Goal: Obtain resource: Obtain resource

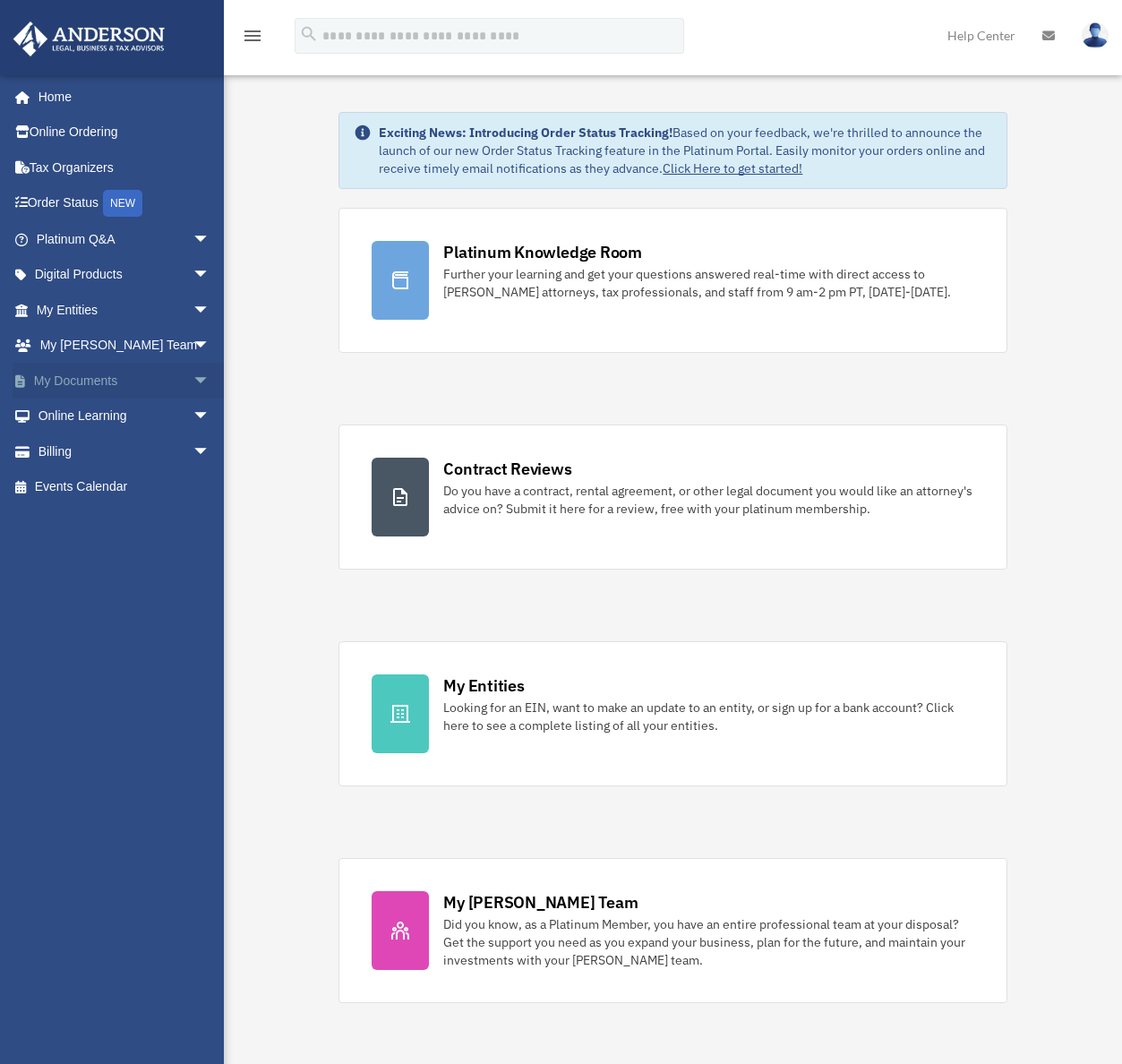
click at [37, 380] on link "My Documents arrow_drop_down" at bounding box center [125, 380] width 225 height 36
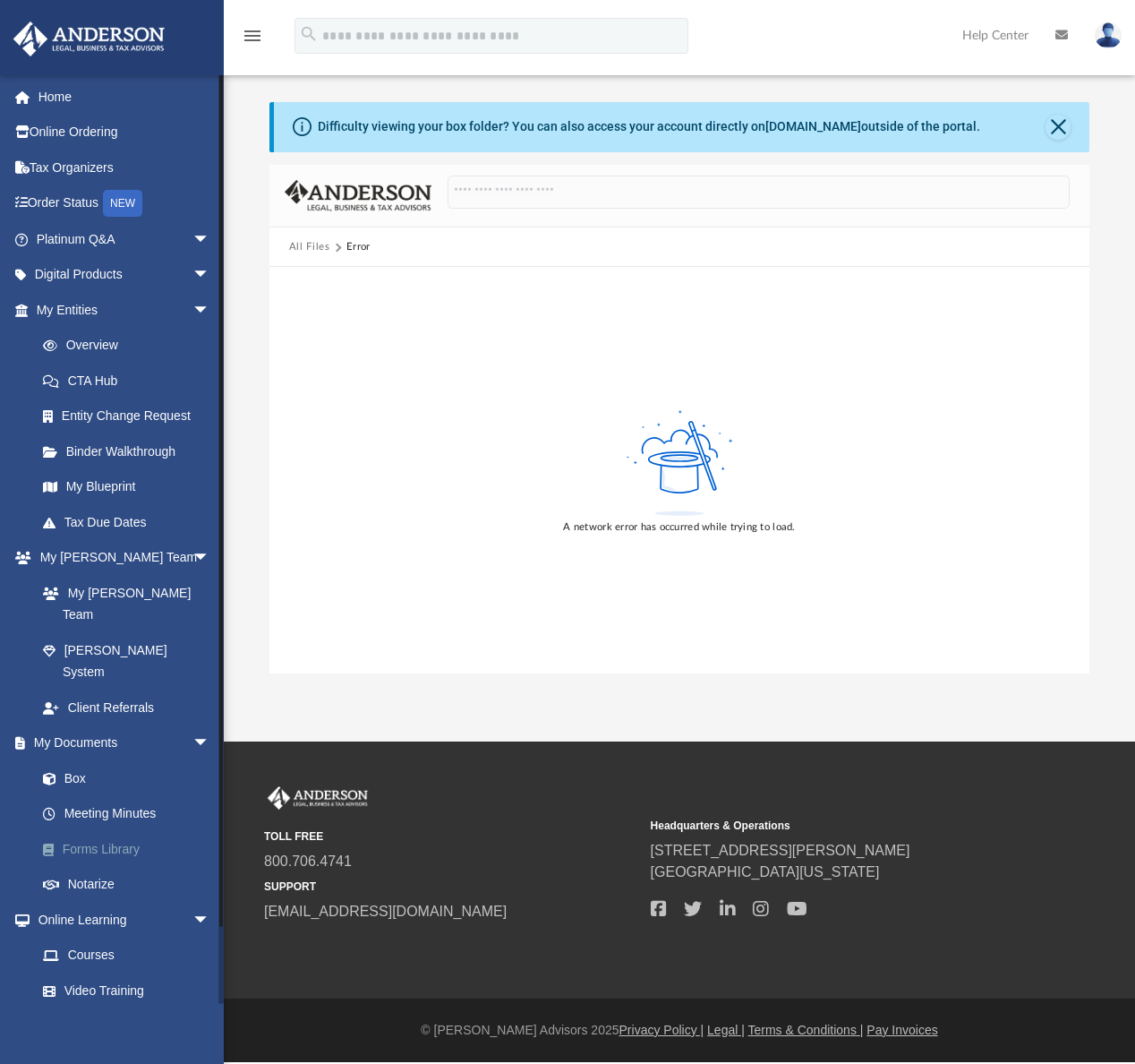
click at [136, 831] on link "Forms Library" at bounding box center [131, 849] width 212 height 36
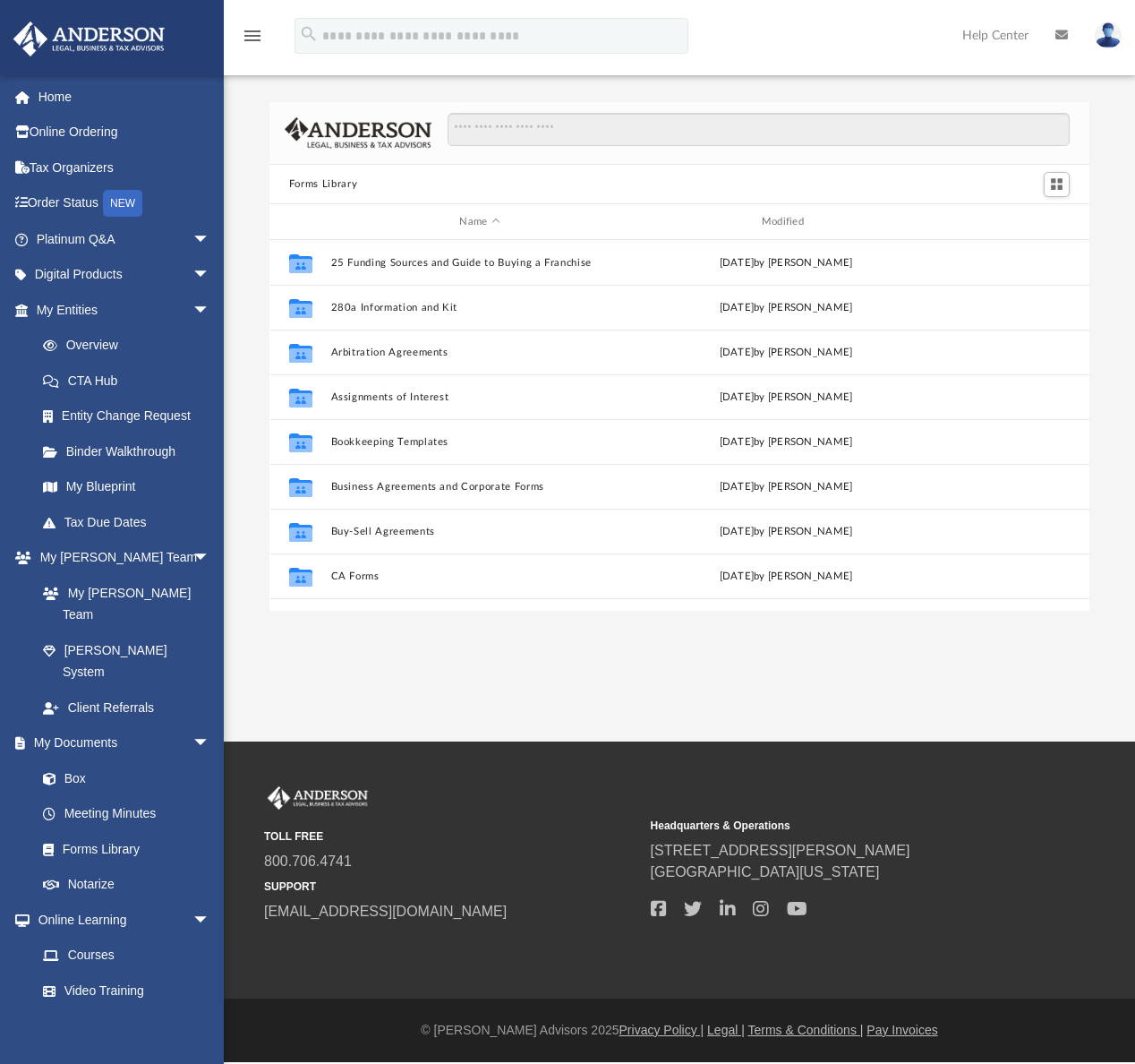
scroll to position [393, 807]
click at [590, 131] on input "Search files and folders" at bounding box center [759, 129] width 623 height 34
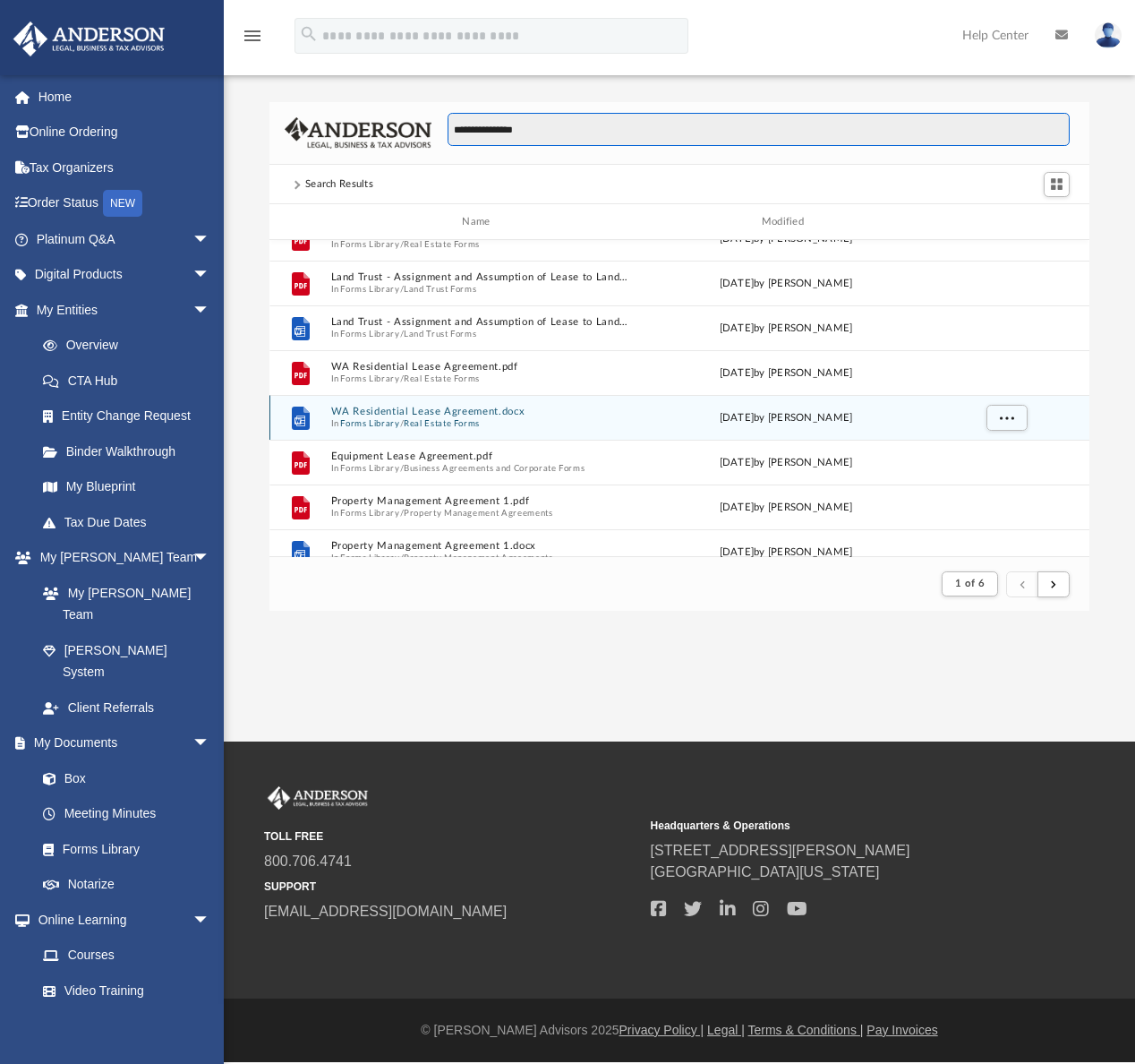
scroll to position [162, 0]
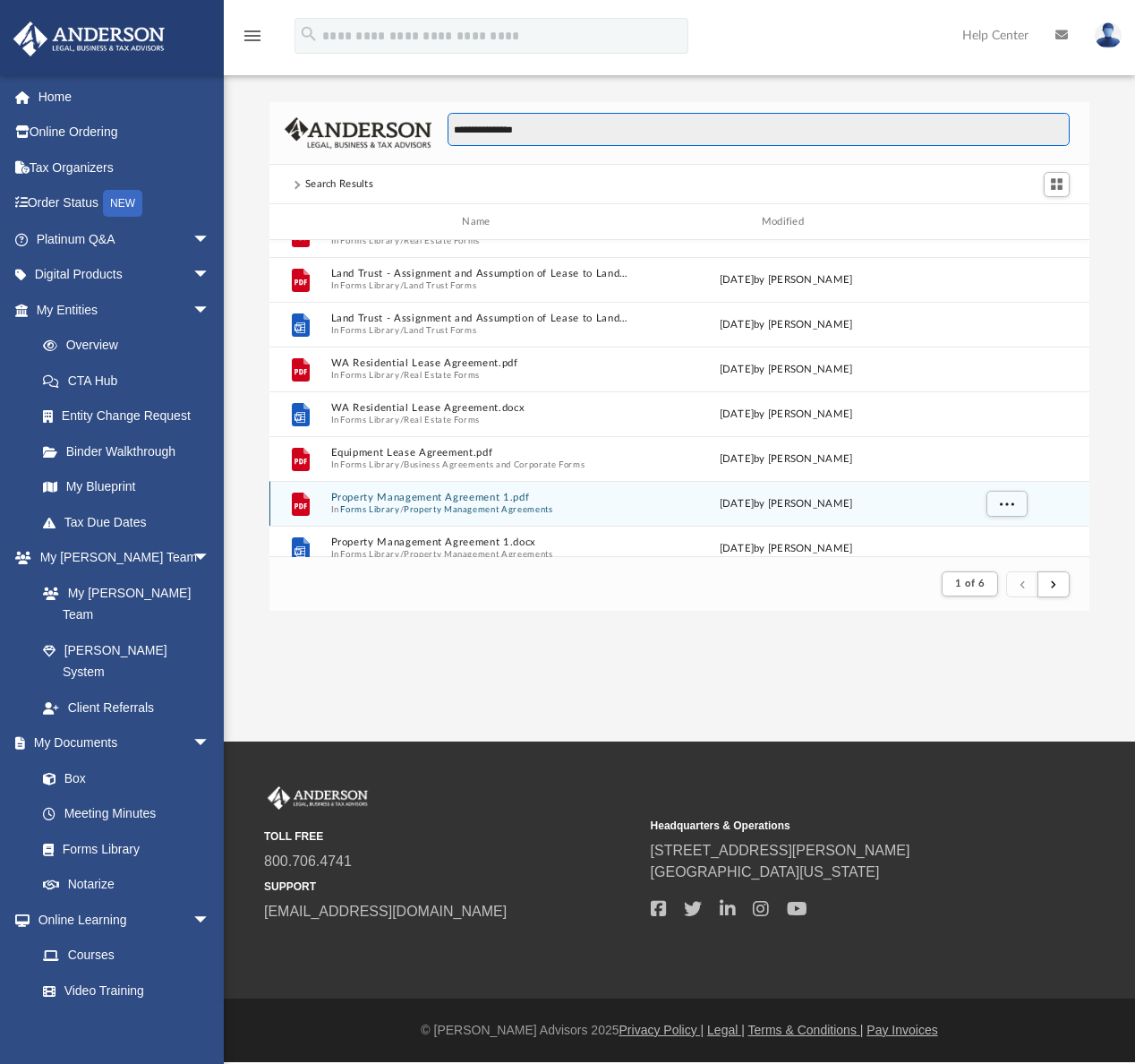
type input "**********"
click at [487, 500] on button "Property Management Agreement 1.pdf" at bounding box center [479, 498] width 298 height 12
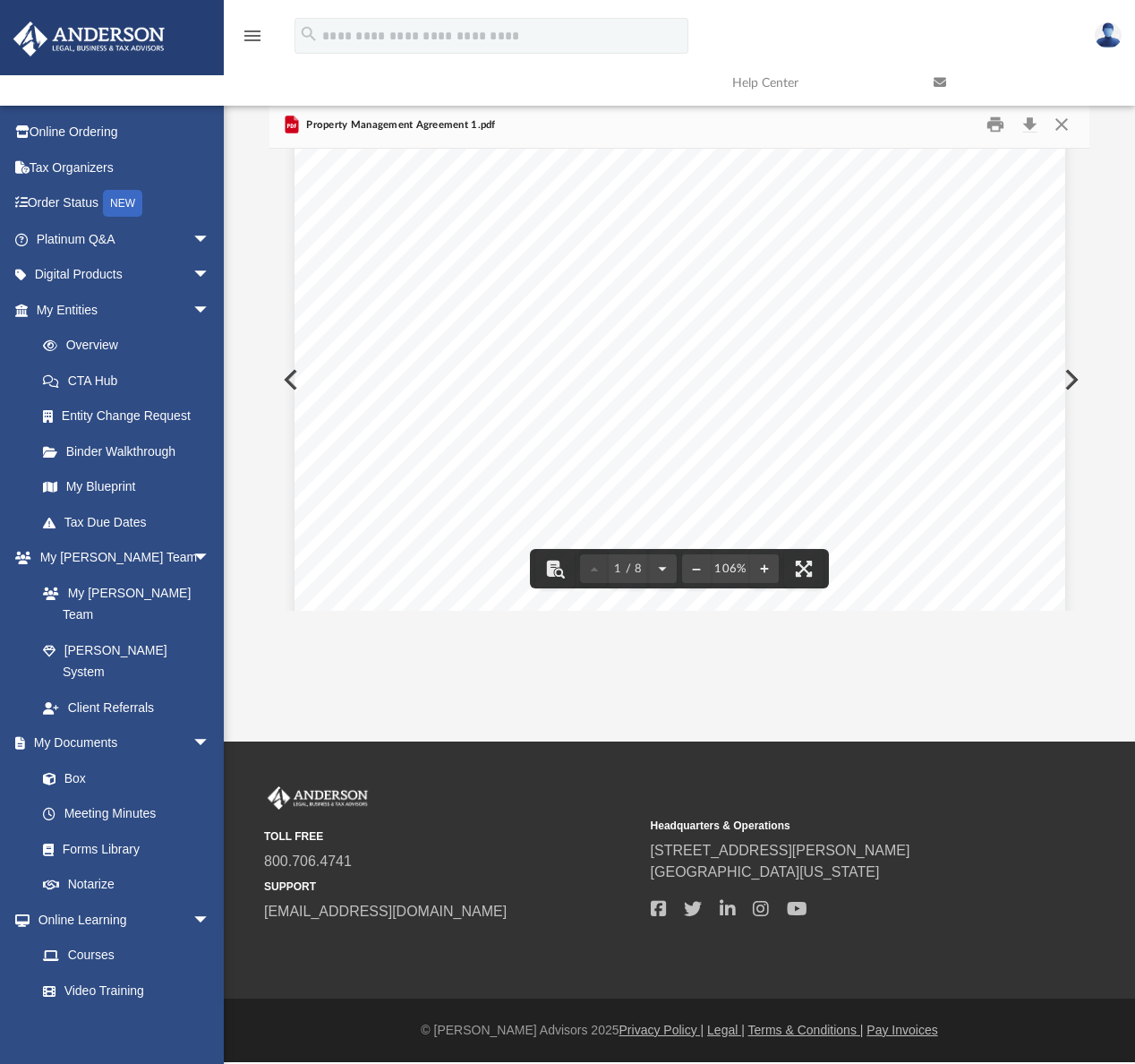
scroll to position [650, 0]
click at [1068, 378] on button "Preview" at bounding box center [1069, 379] width 40 height 50
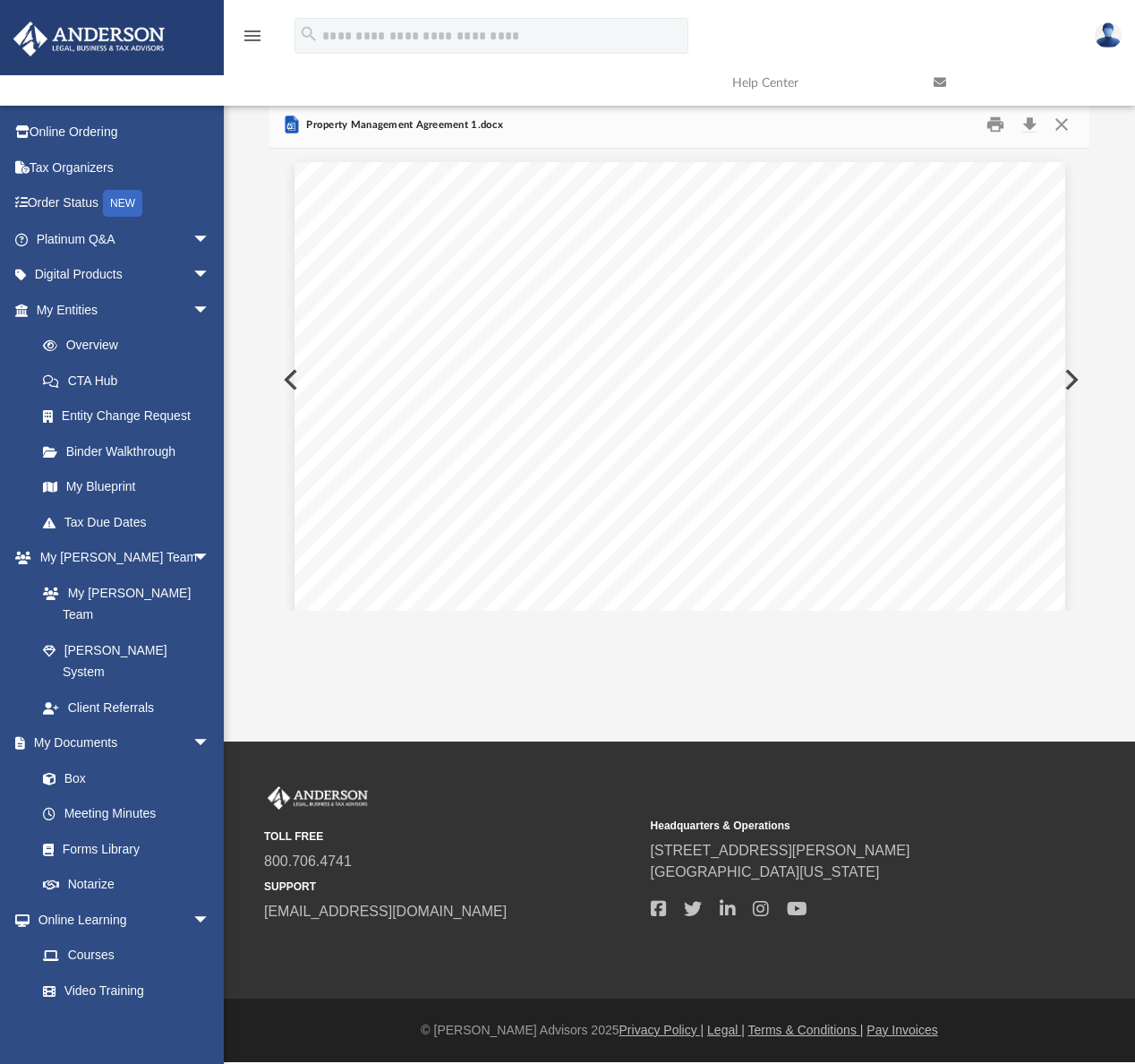
click at [1068, 378] on button "Preview" at bounding box center [1069, 379] width 40 height 50
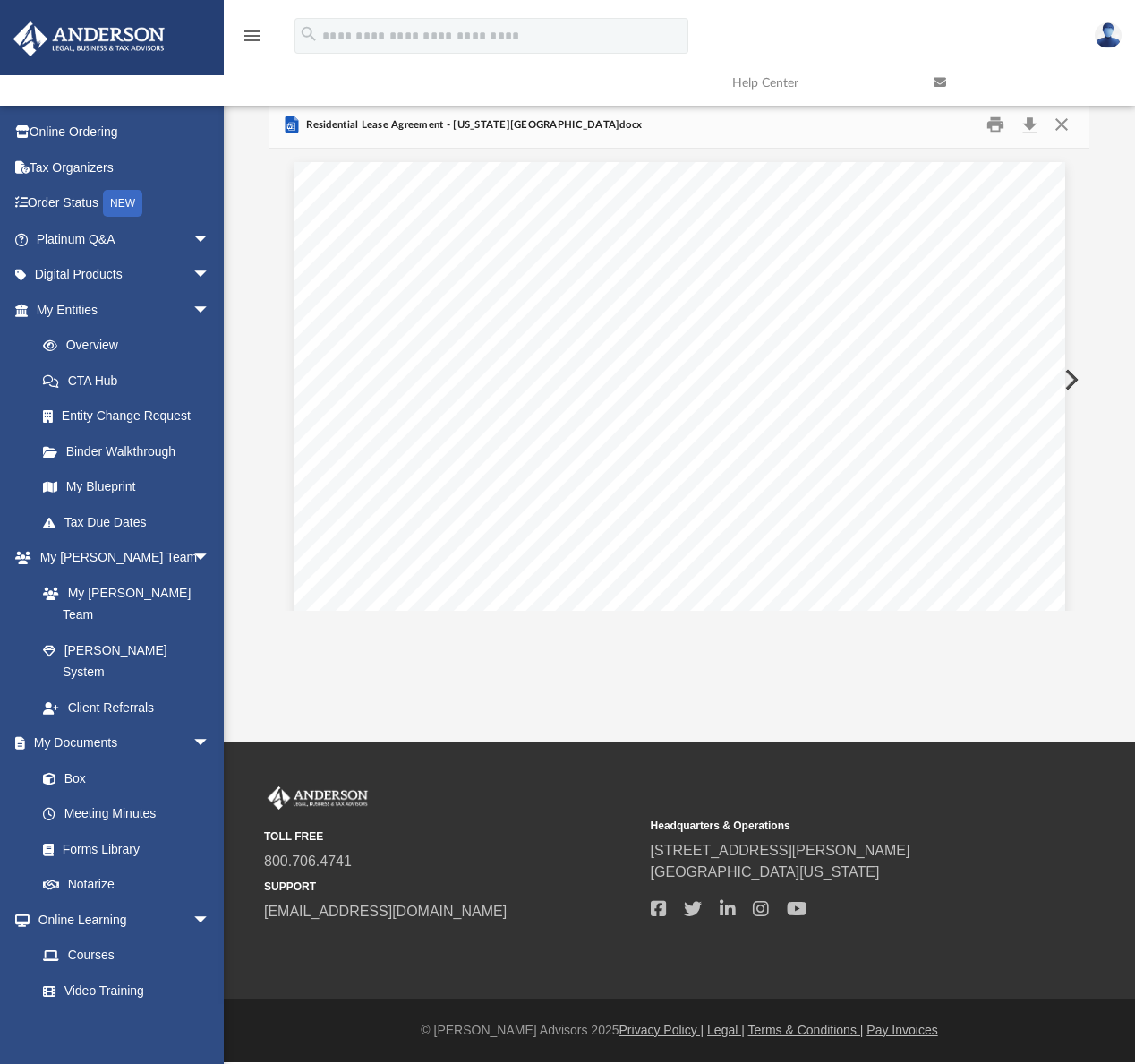
click at [1068, 378] on button "Preview" at bounding box center [1069, 379] width 40 height 50
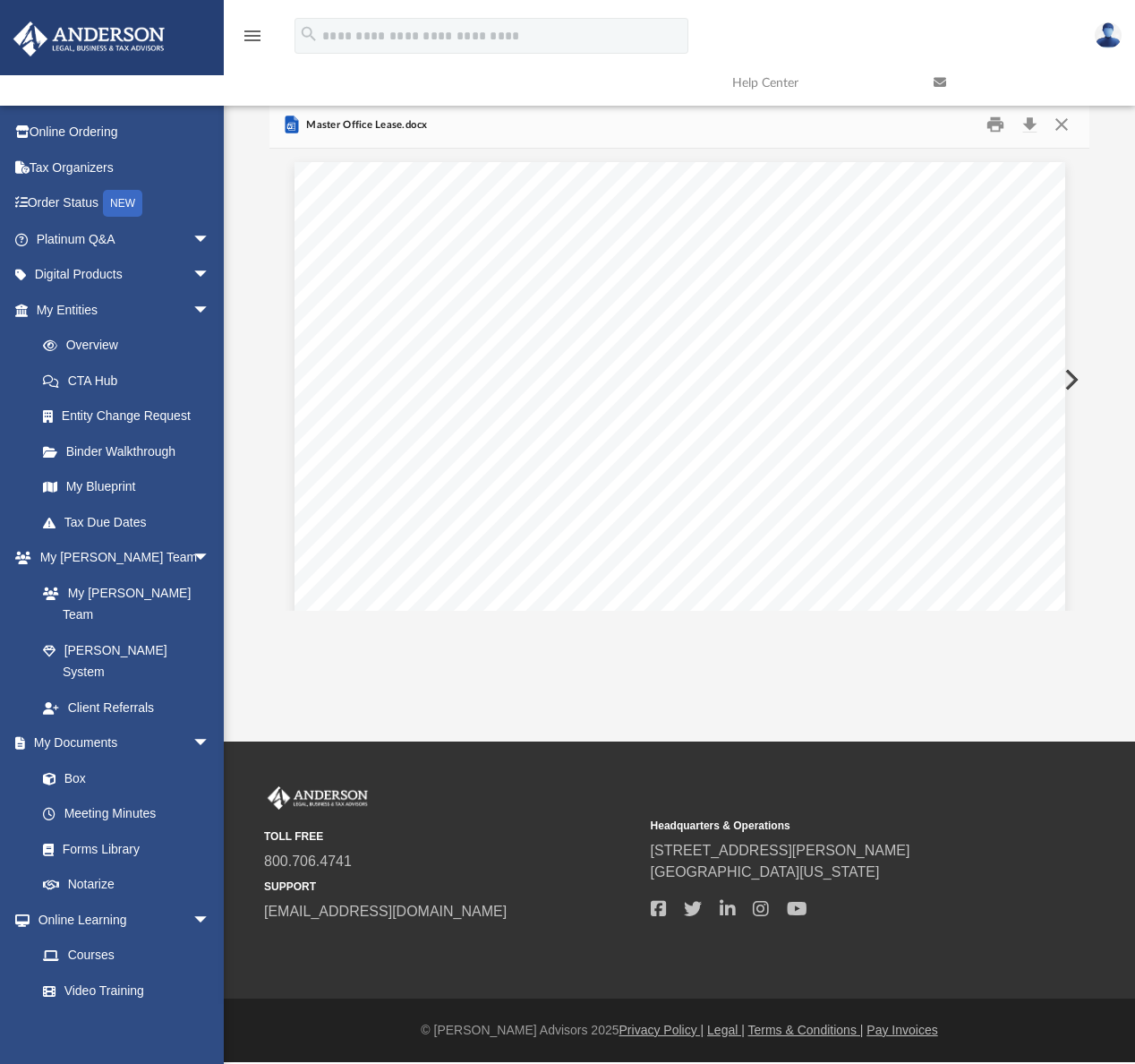
click at [1068, 378] on button "Preview" at bounding box center [1069, 379] width 40 height 50
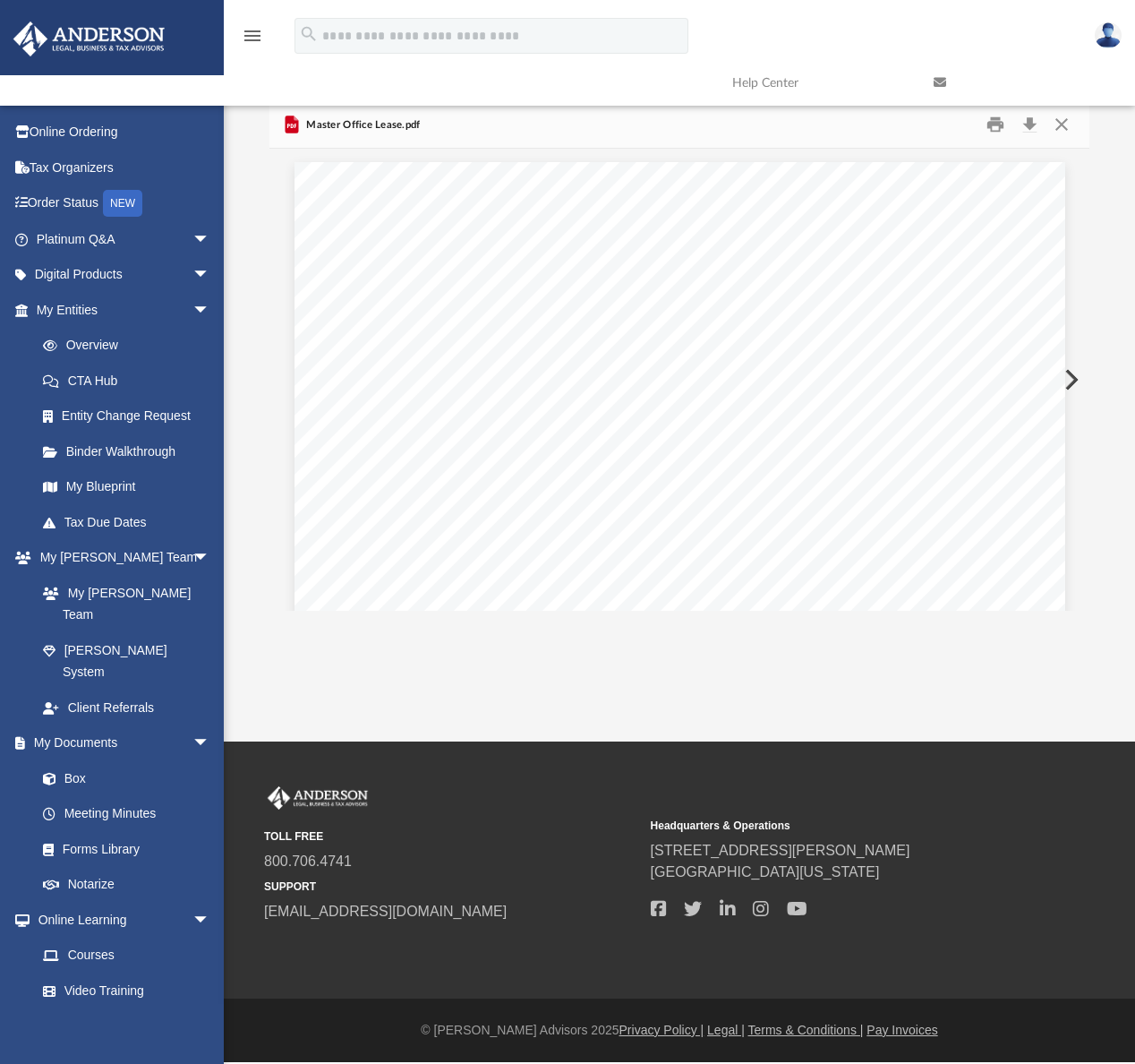
click at [1068, 378] on button "Preview" at bounding box center [1069, 379] width 40 height 50
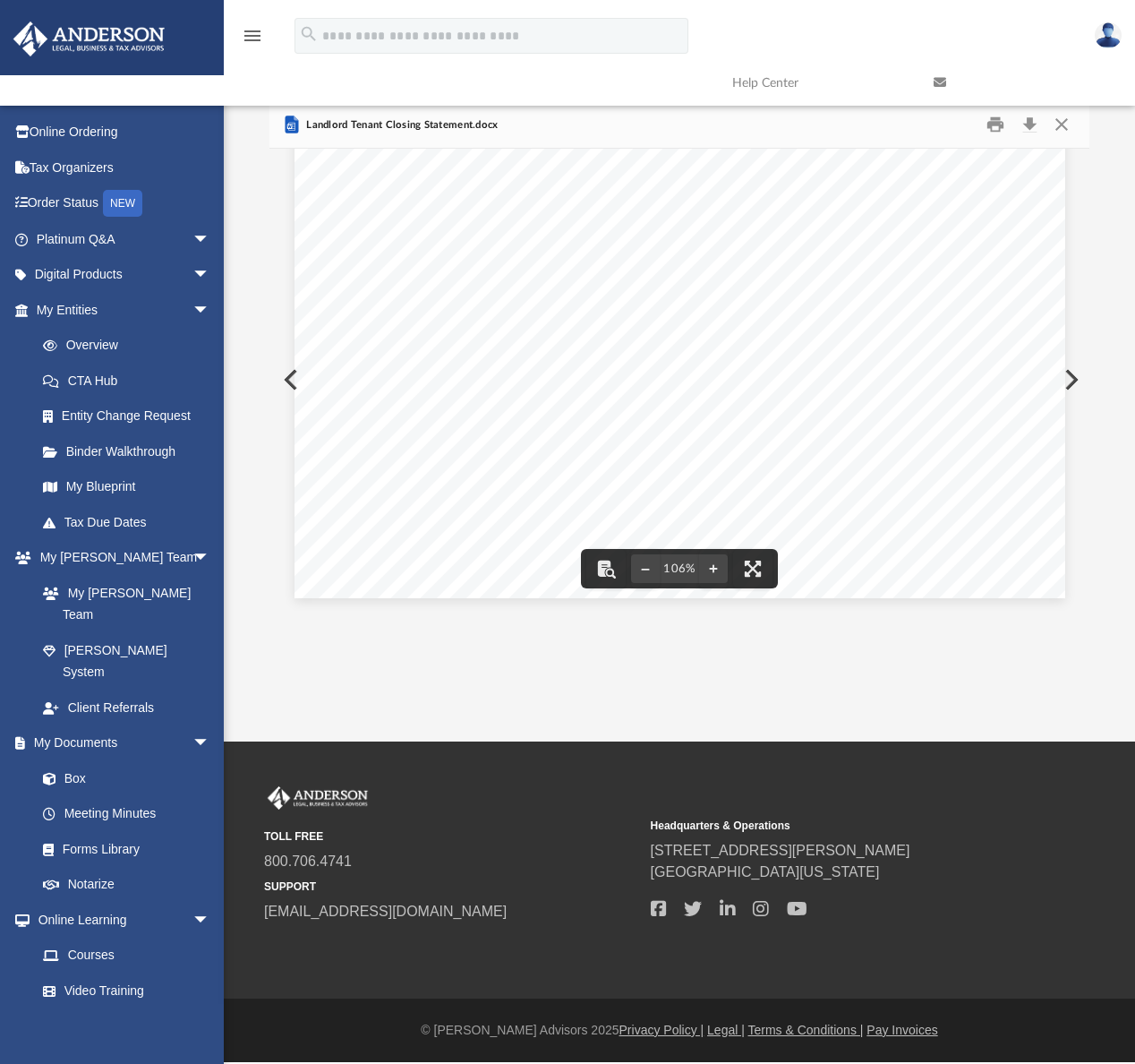
click at [1073, 377] on button "Preview" at bounding box center [1069, 379] width 40 height 50
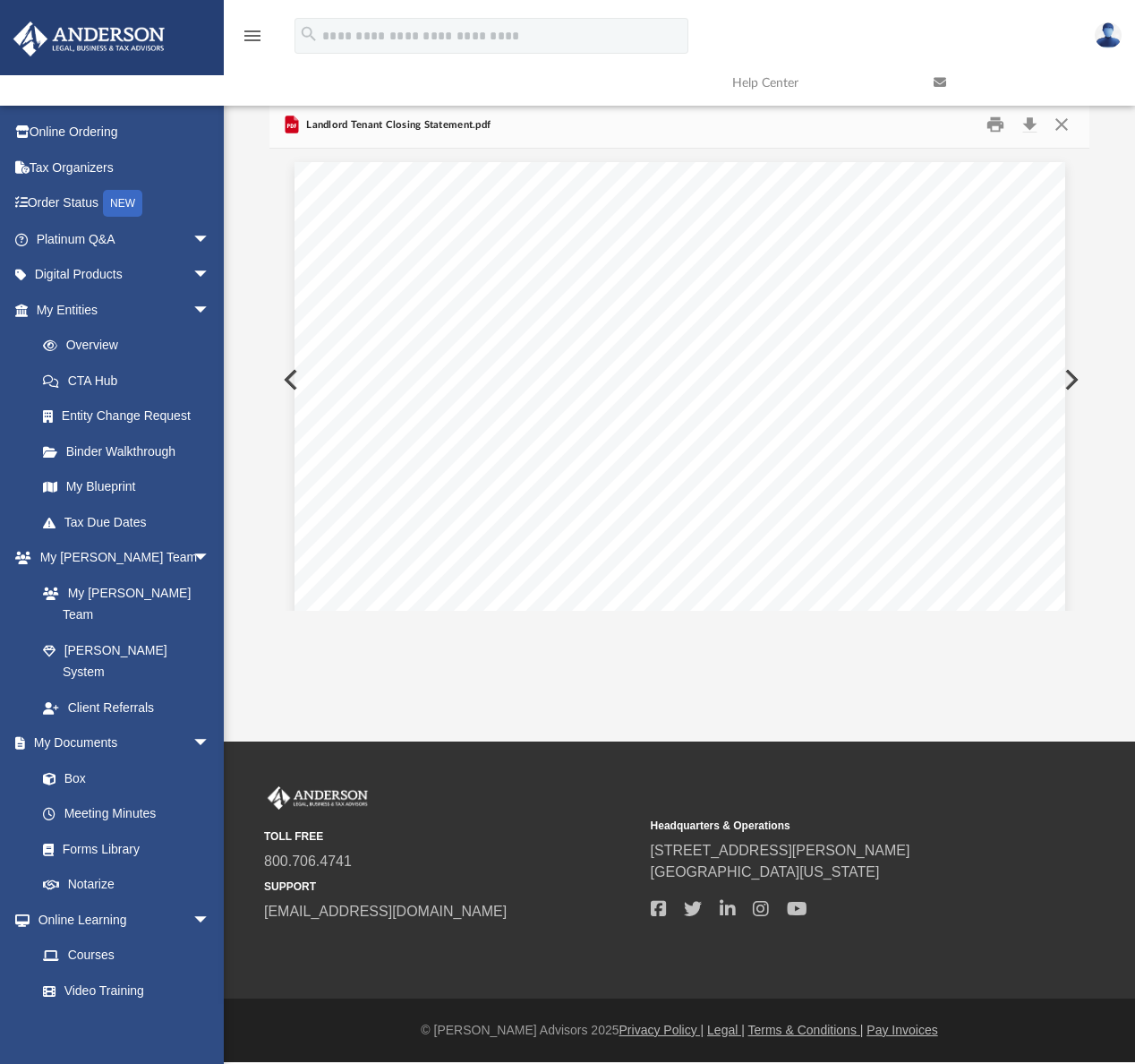
click at [1068, 378] on button "Preview" at bounding box center [1069, 379] width 40 height 50
click at [1034, 125] on button "Download" at bounding box center [1029, 125] width 32 height 28
click at [1066, 371] on button "Preview" at bounding box center [1069, 379] width 40 height 50
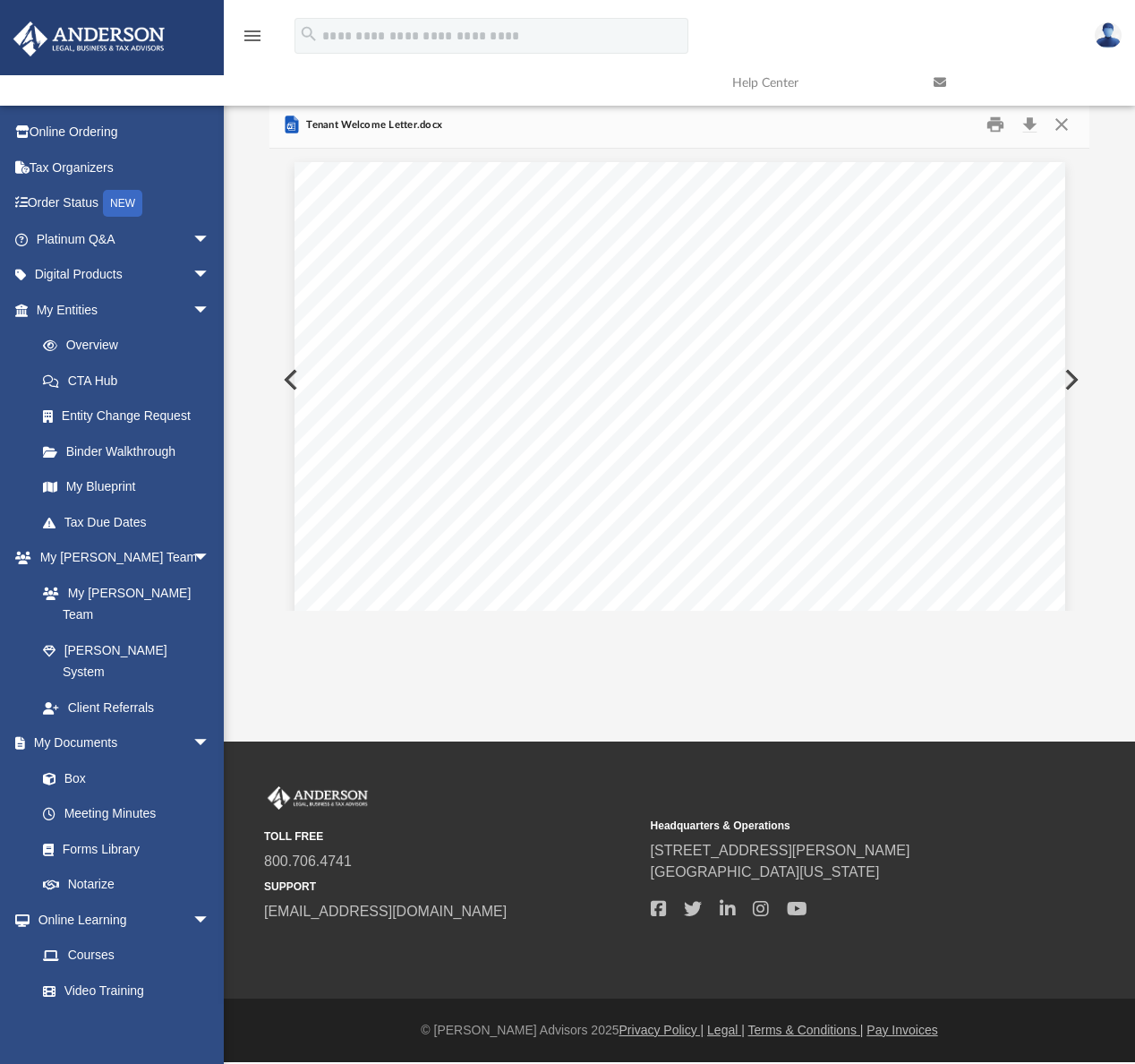
click at [1064, 375] on button "Preview" at bounding box center [1069, 379] width 40 height 50
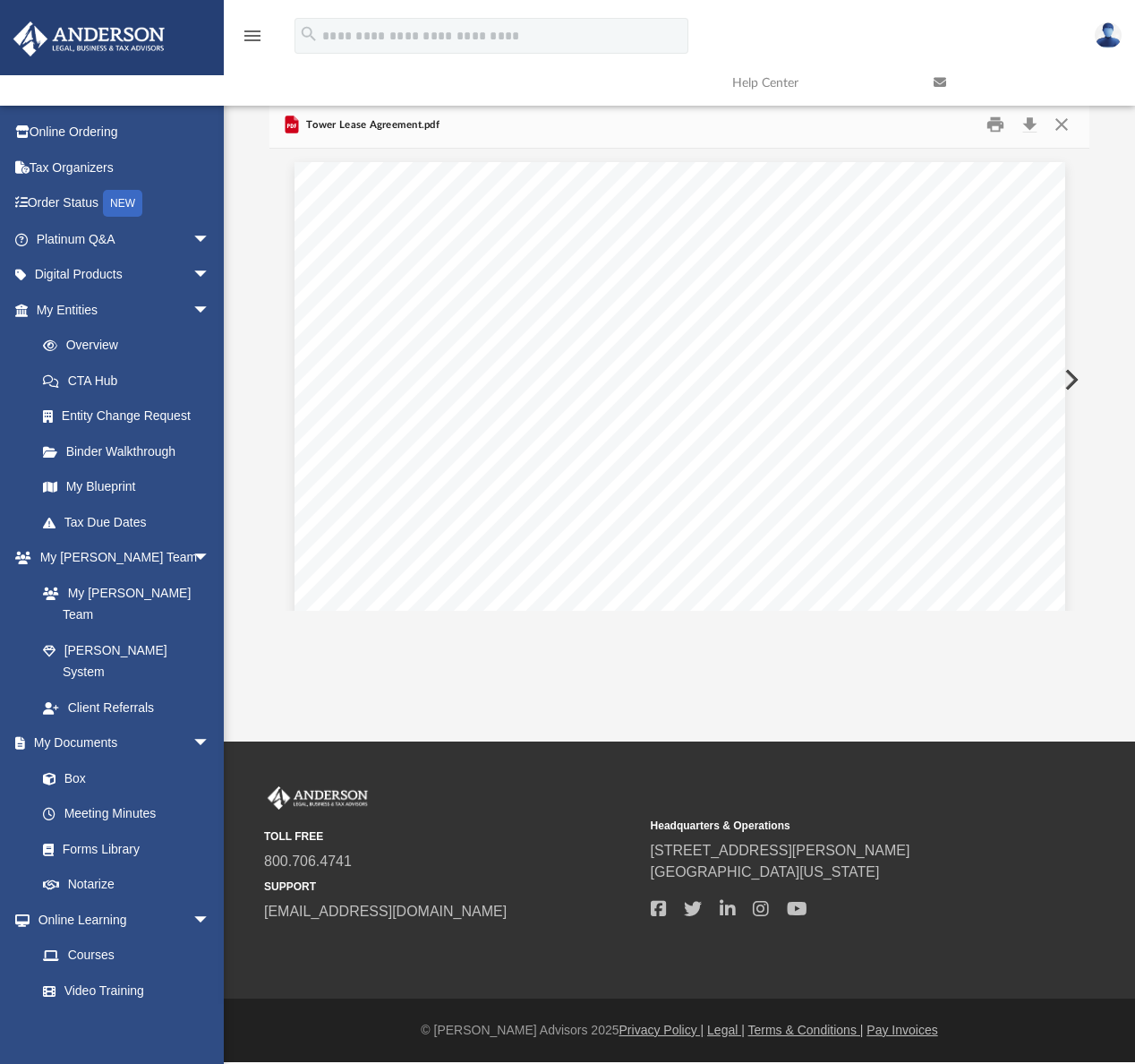
click at [1064, 375] on button "Preview" at bounding box center [1069, 379] width 40 height 50
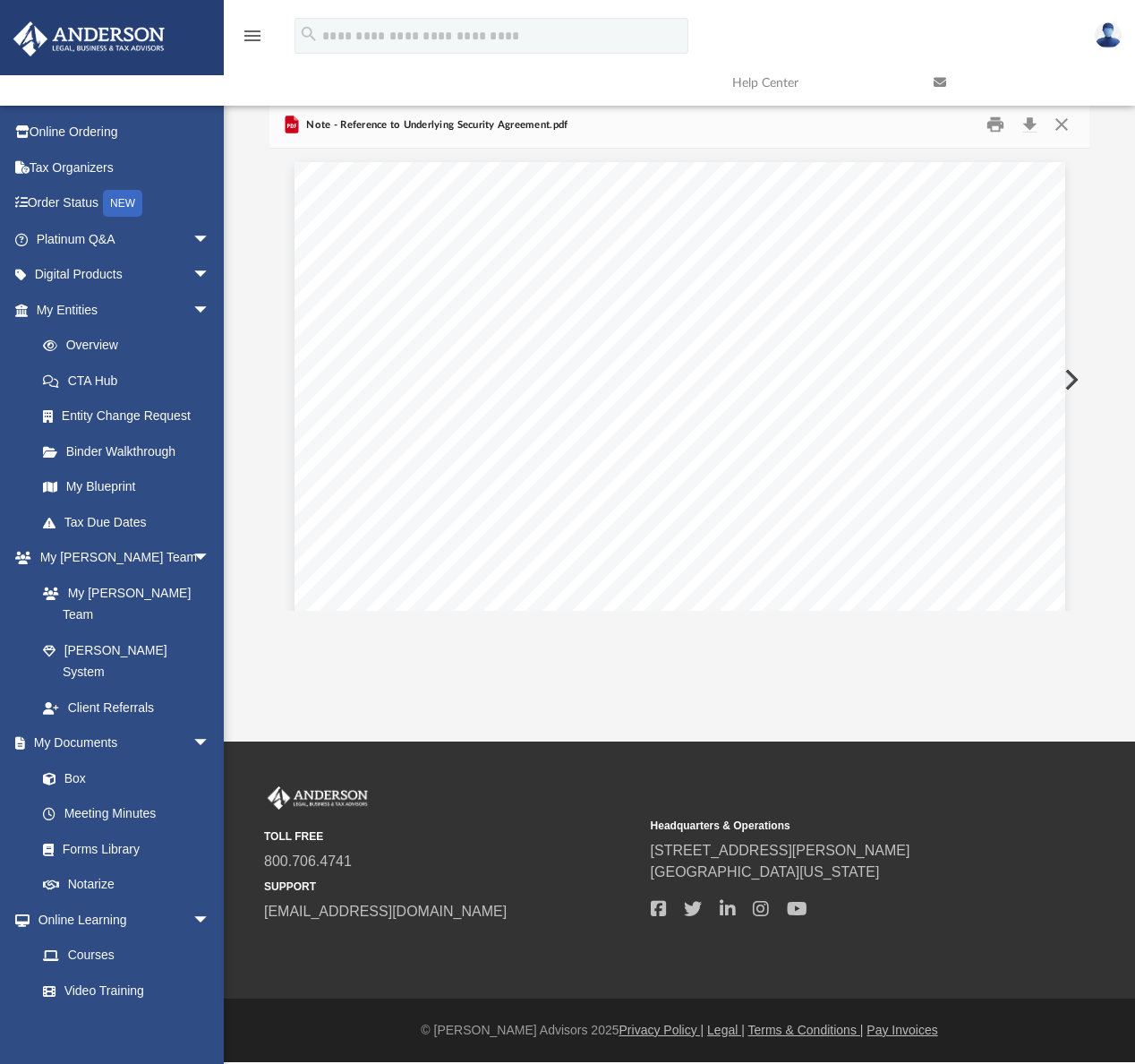
click at [1064, 375] on button "Preview" at bounding box center [1069, 379] width 40 height 50
click at [1067, 373] on button "Preview" at bounding box center [1069, 379] width 40 height 50
click at [1066, 373] on button "Preview" at bounding box center [1069, 379] width 40 height 50
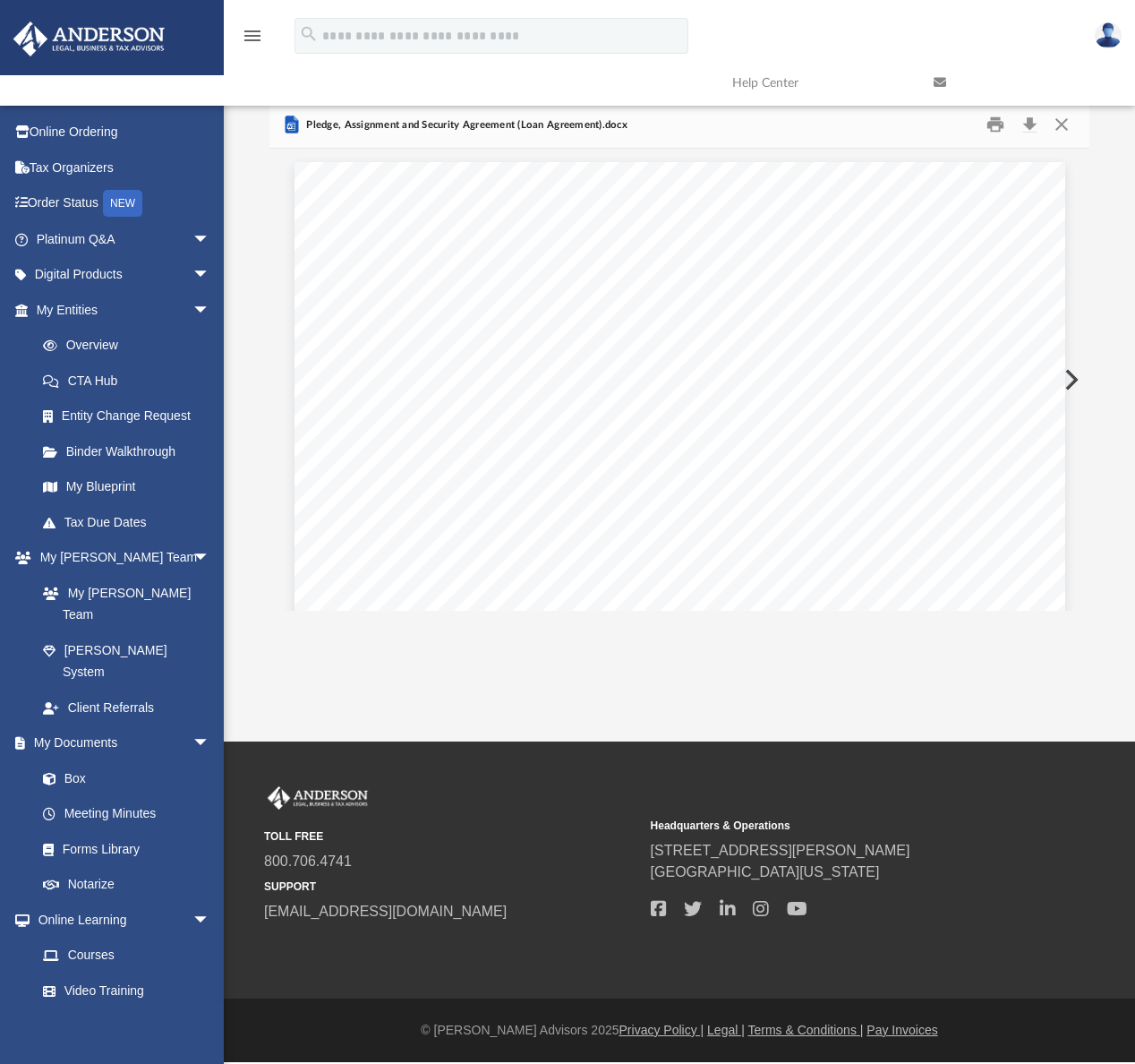
click at [1066, 373] on button "Preview" at bounding box center [1069, 379] width 40 height 50
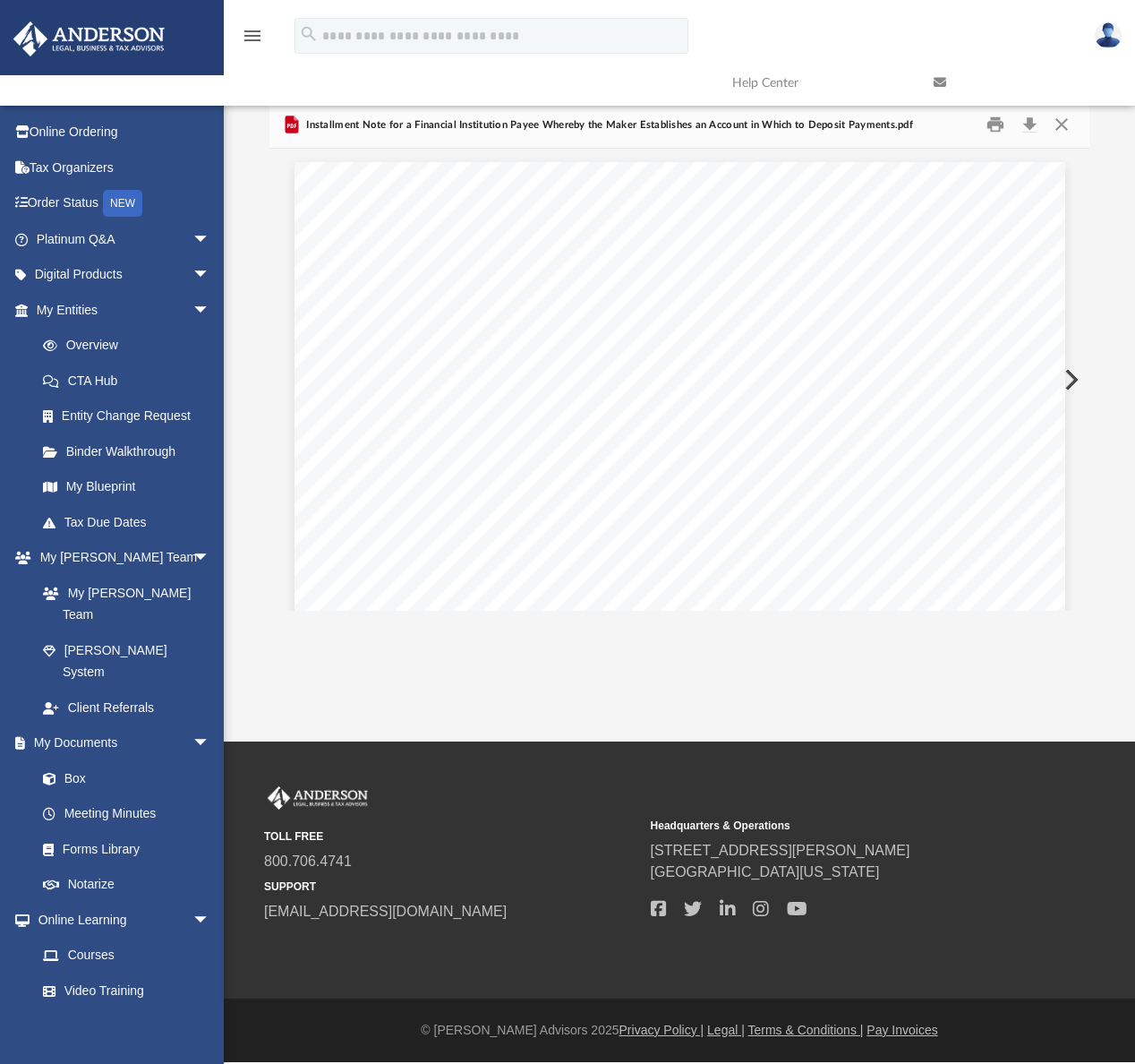
click at [1066, 373] on button "Preview" at bounding box center [1069, 379] width 40 height 50
click at [1066, 372] on button "Preview" at bounding box center [1069, 379] width 40 height 50
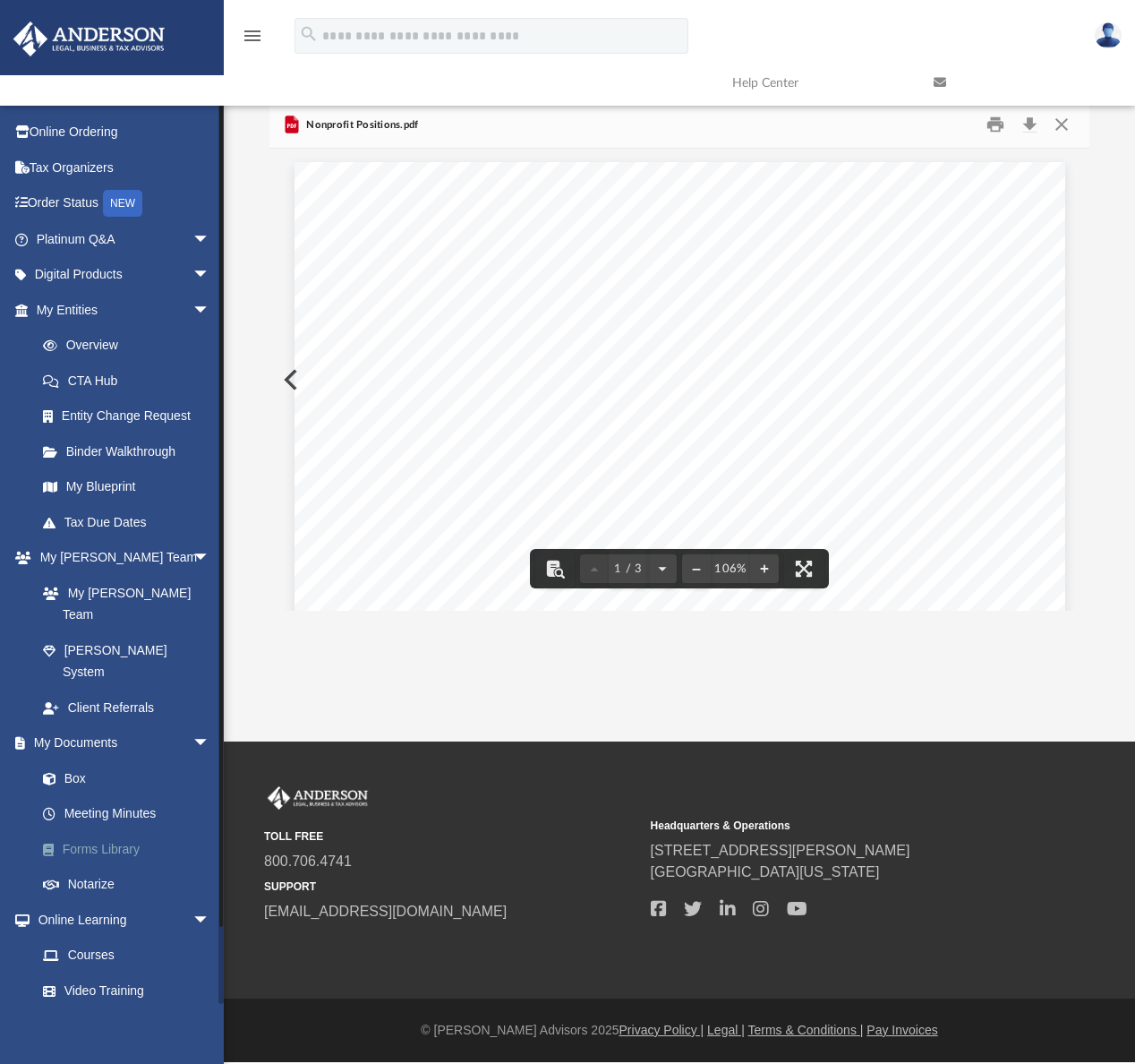
click at [110, 831] on link "Forms Library" at bounding box center [131, 849] width 212 height 36
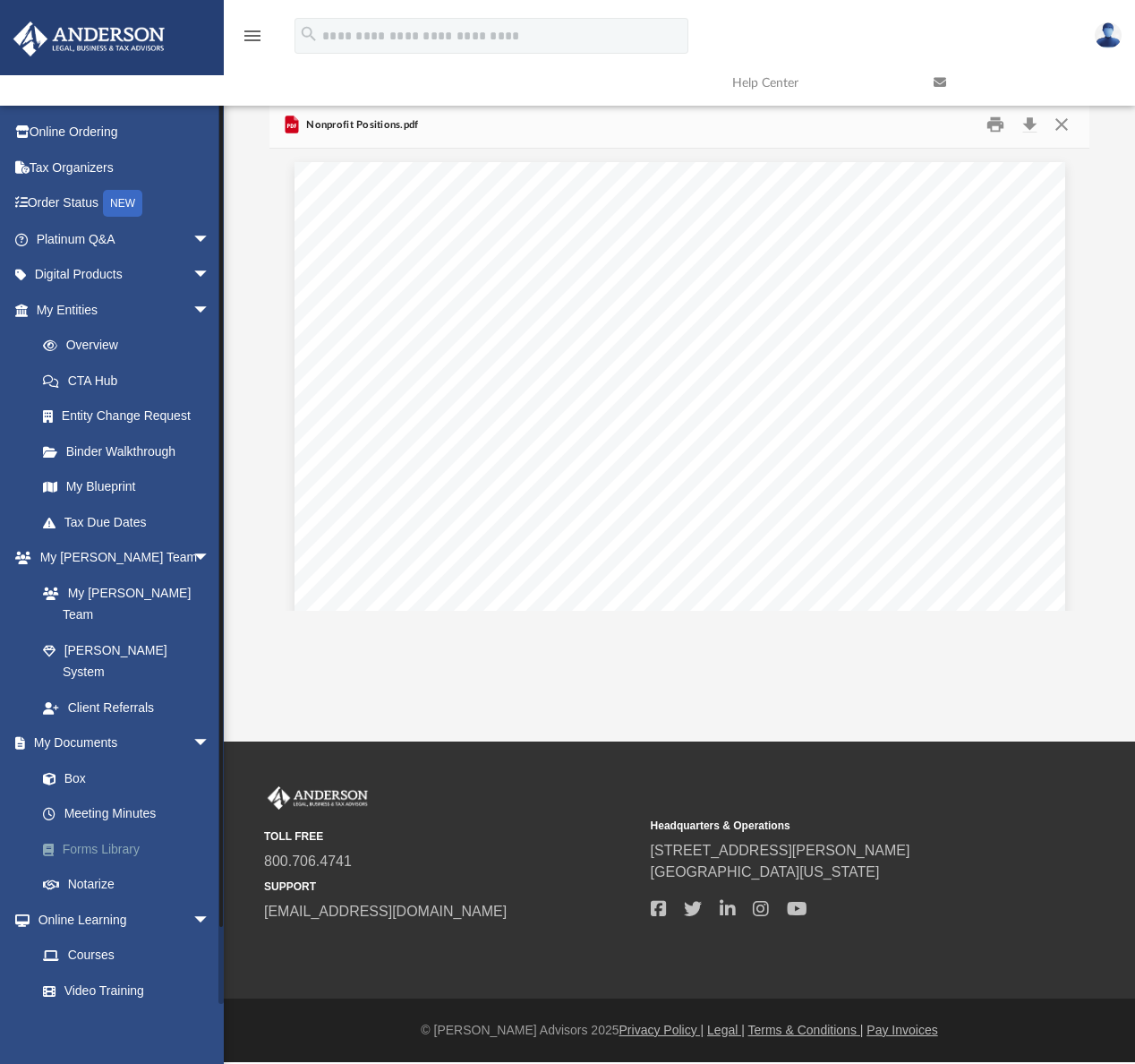
click at [120, 831] on link "Forms Library" at bounding box center [131, 849] width 212 height 36
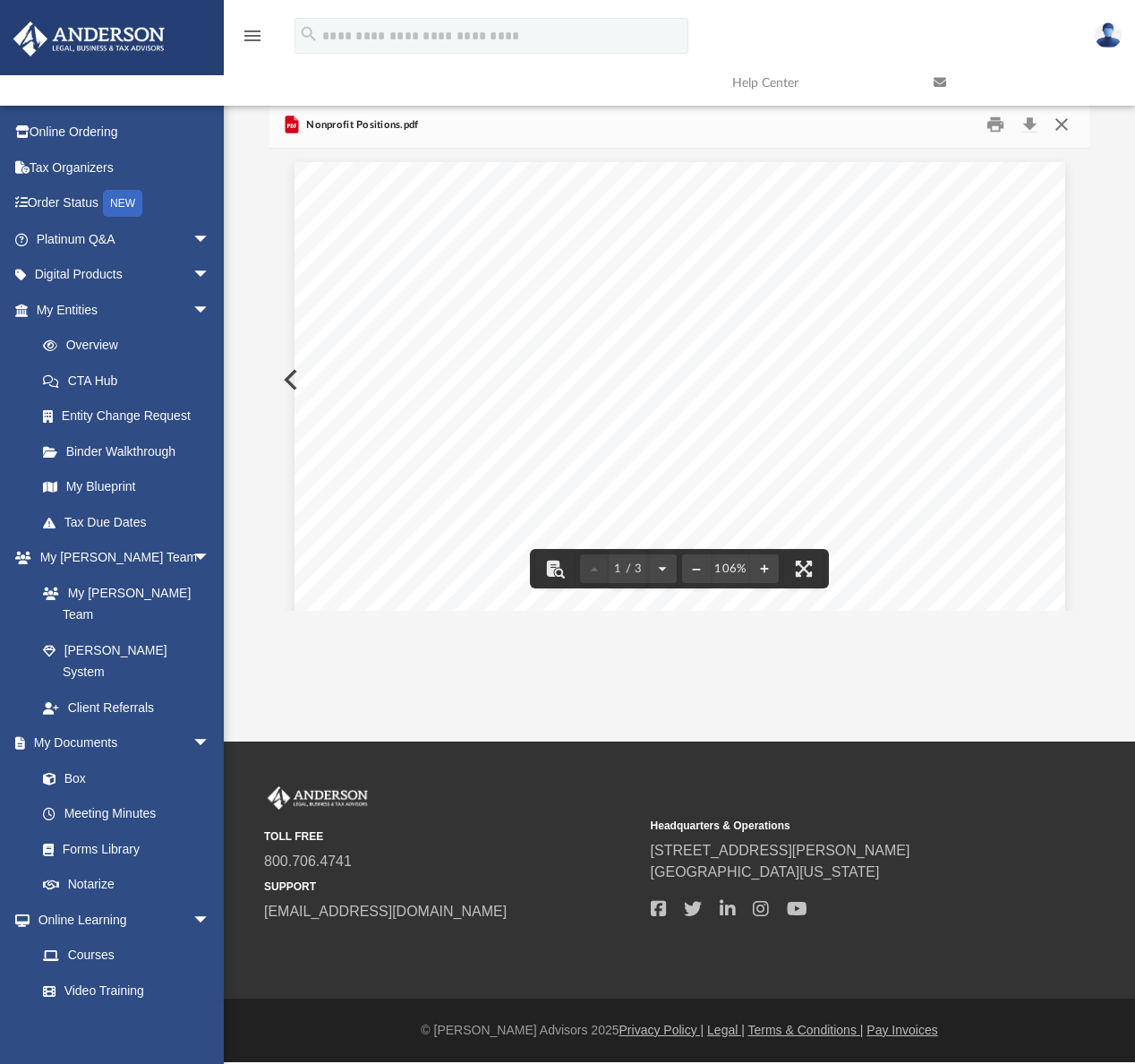
click at [1066, 121] on button "Close" at bounding box center [1061, 125] width 32 height 28
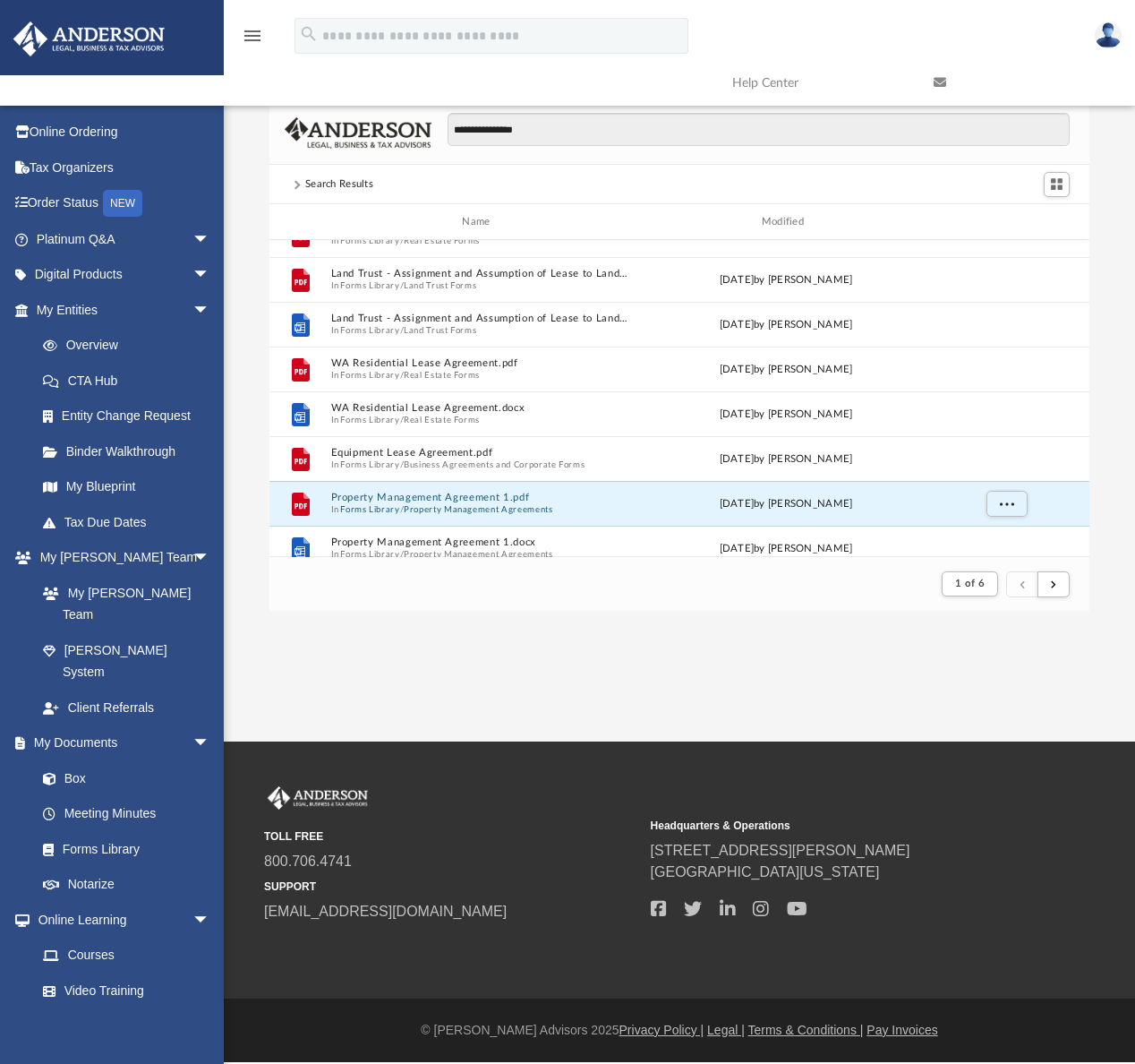
click at [299, 183] on span at bounding box center [295, 183] width 9 height 9
click at [371, 133] on img at bounding box center [358, 132] width 147 height 31
click at [111, 831] on link "Forms Library" at bounding box center [131, 849] width 212 height 36
click at [116, 796] on link "Meeting Minutes" at bounding box center [131, 813] width 212 height 36
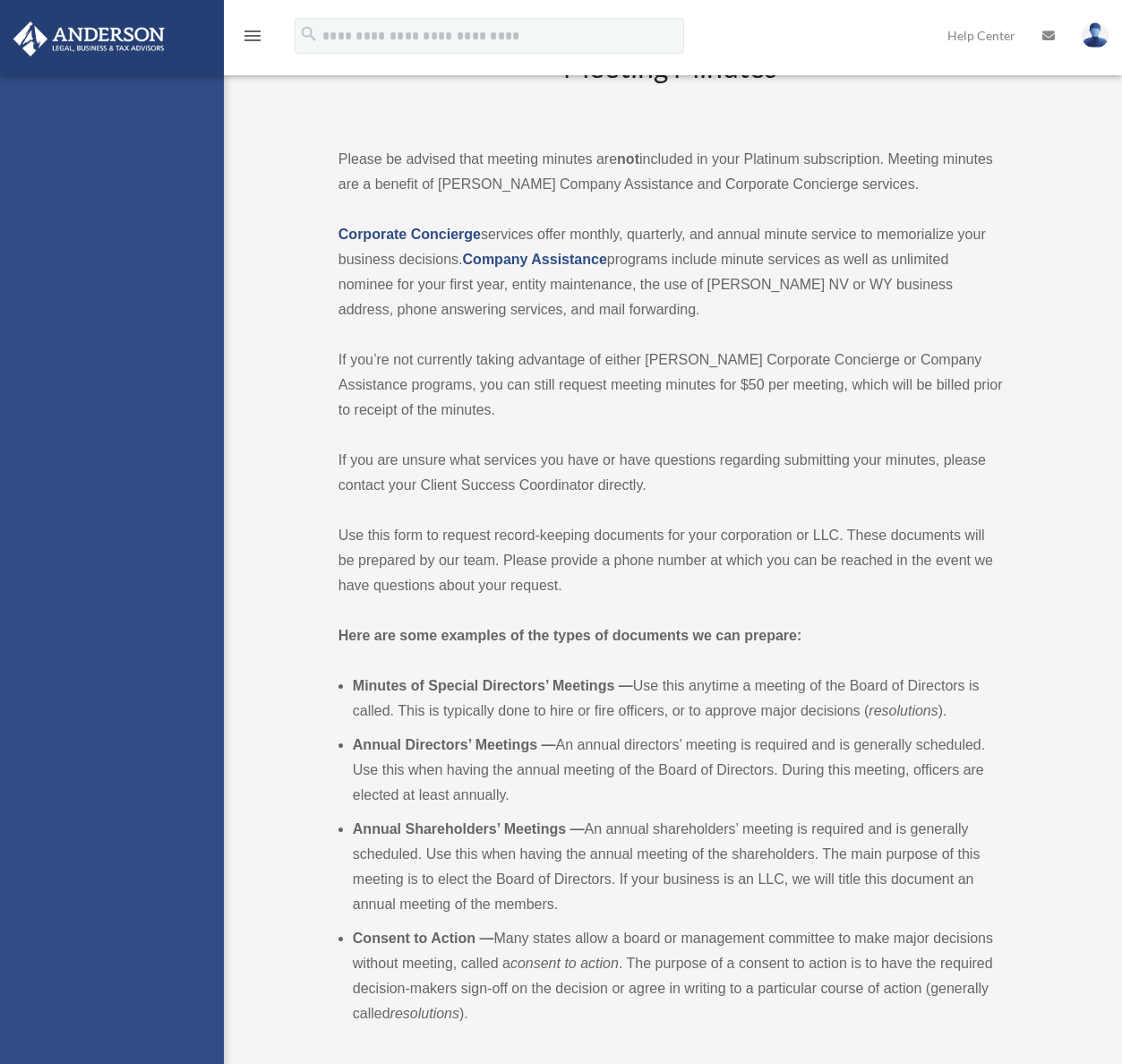
scroll to position [584, 0]
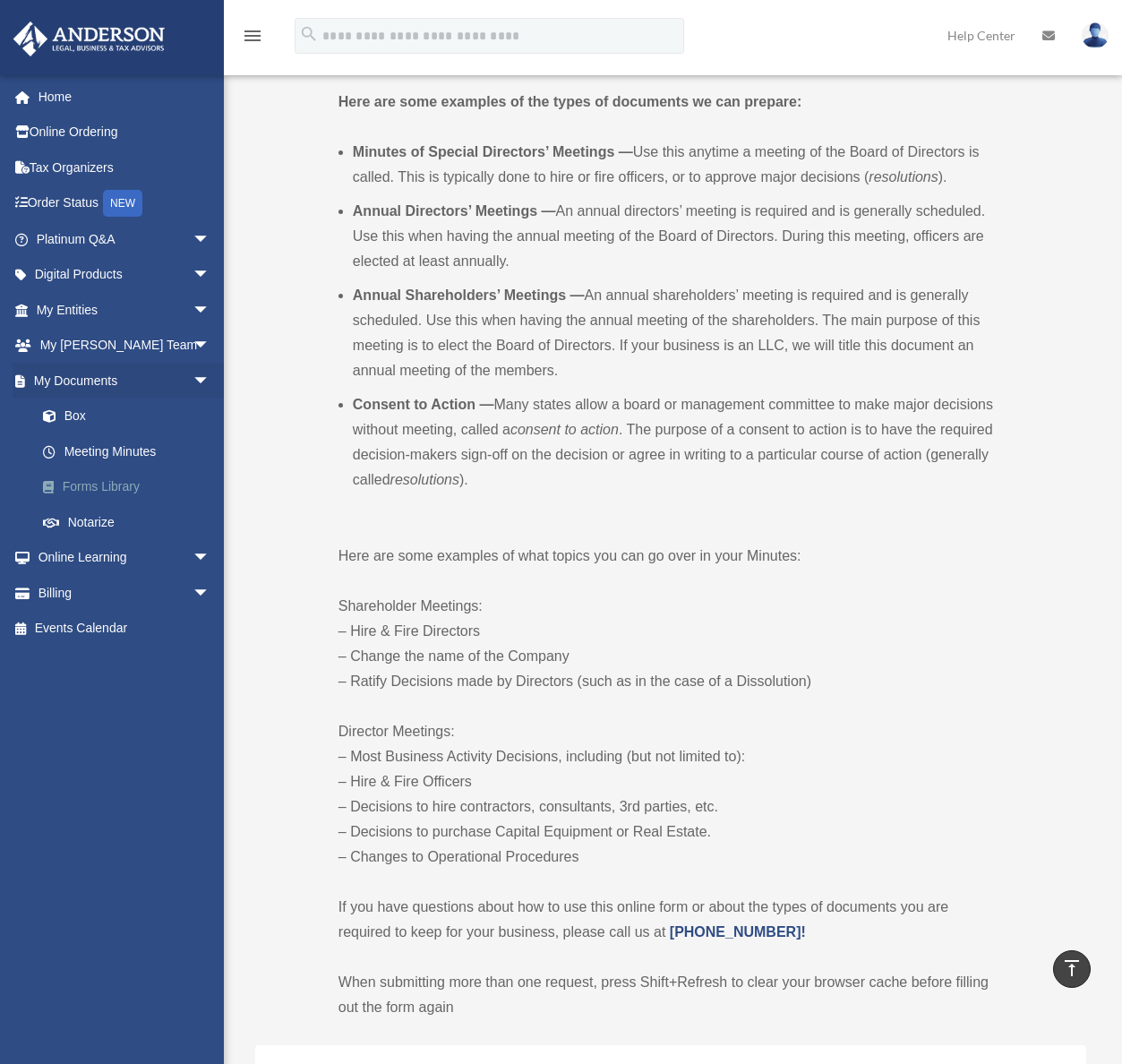
click at [101, 488] on link "Forms Library" at bounding box center [131, 487] width 212 height 36
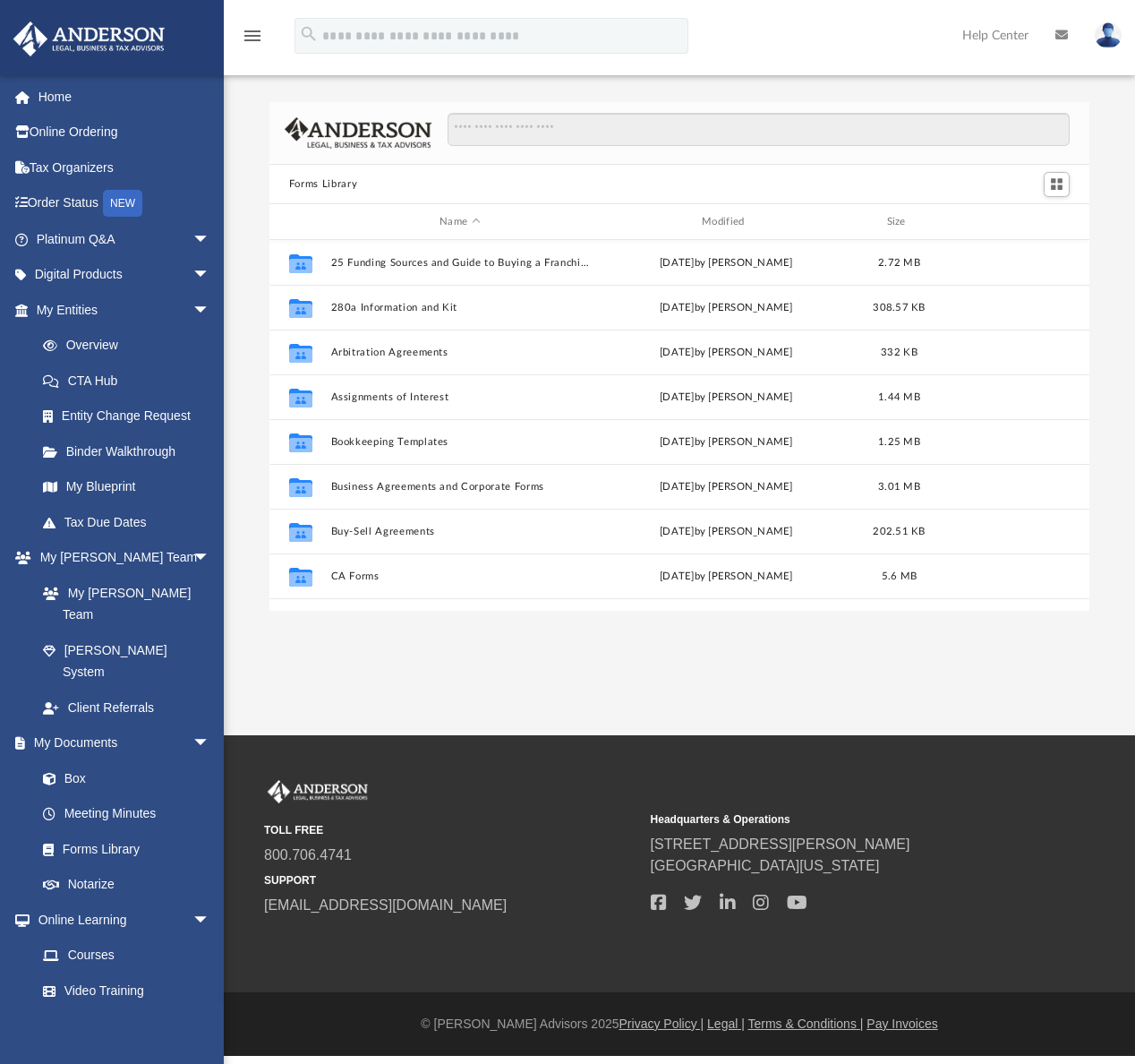
scroll to position [393, 807]
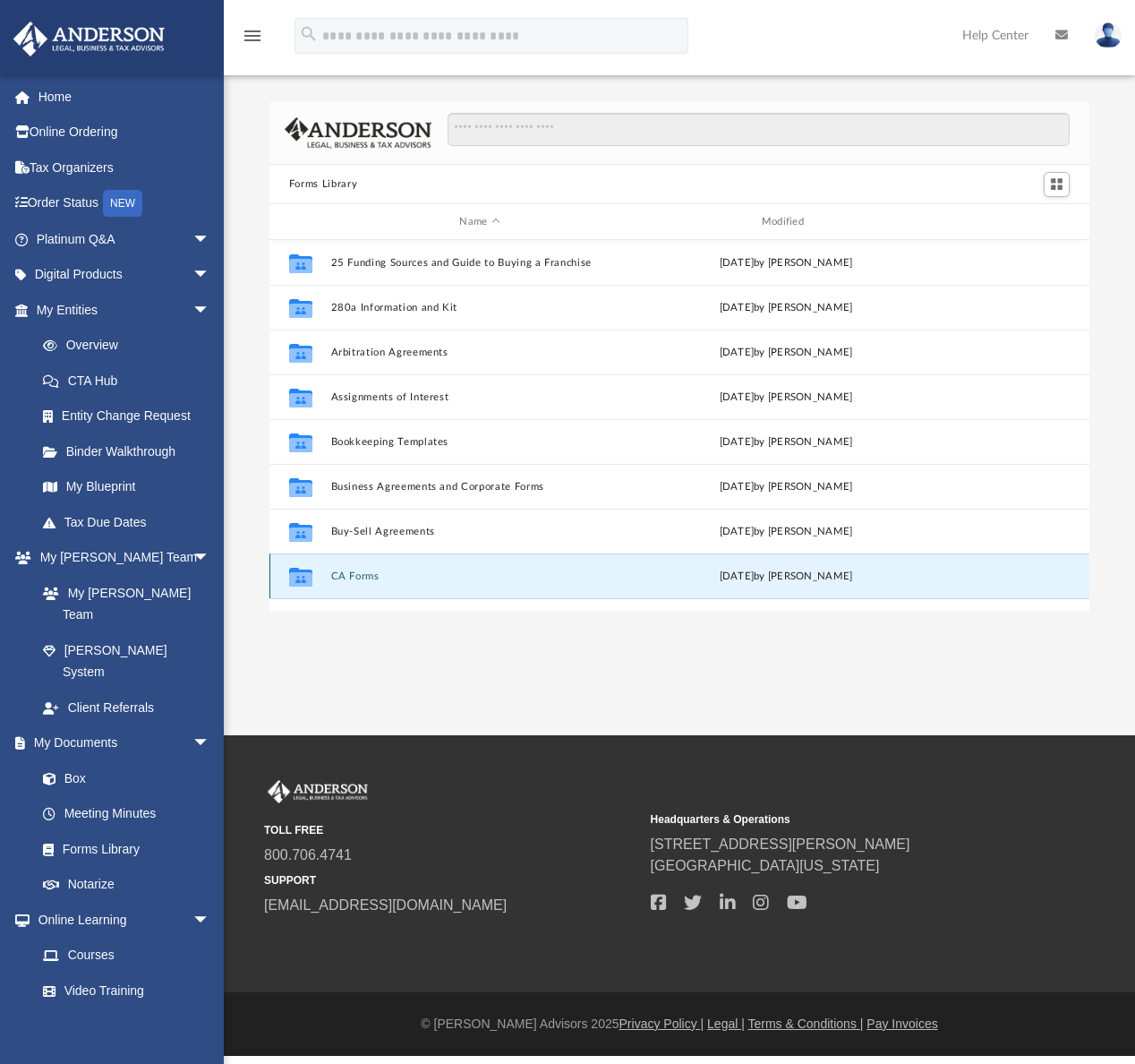
click at [358, 572] on button "CA Forms" at bounding box center [479, 576] width 298 height 12
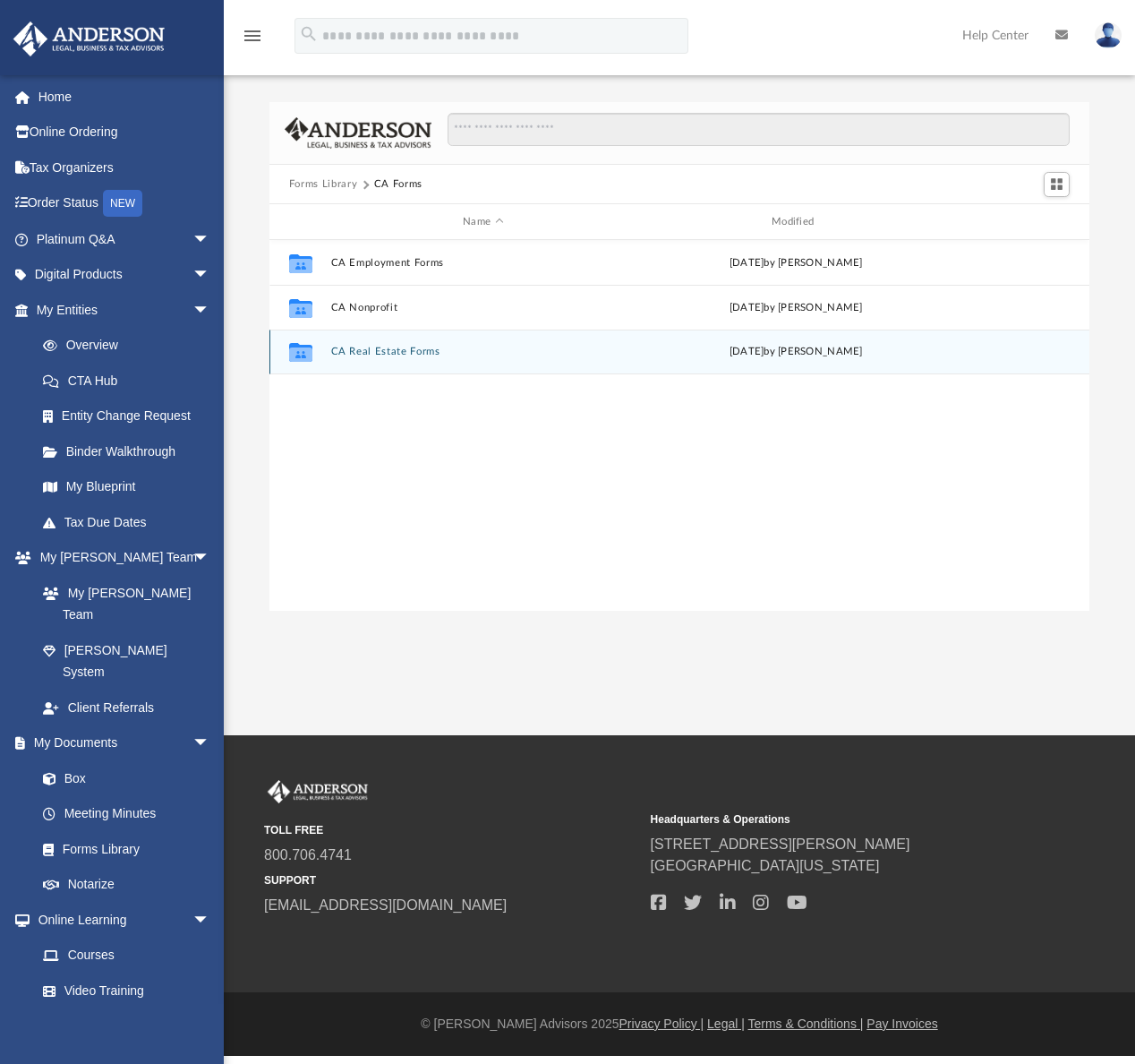
click at [390, 350] on button "CA Real Estate Forms" at bounding box center [483, 352] width 305 height 12
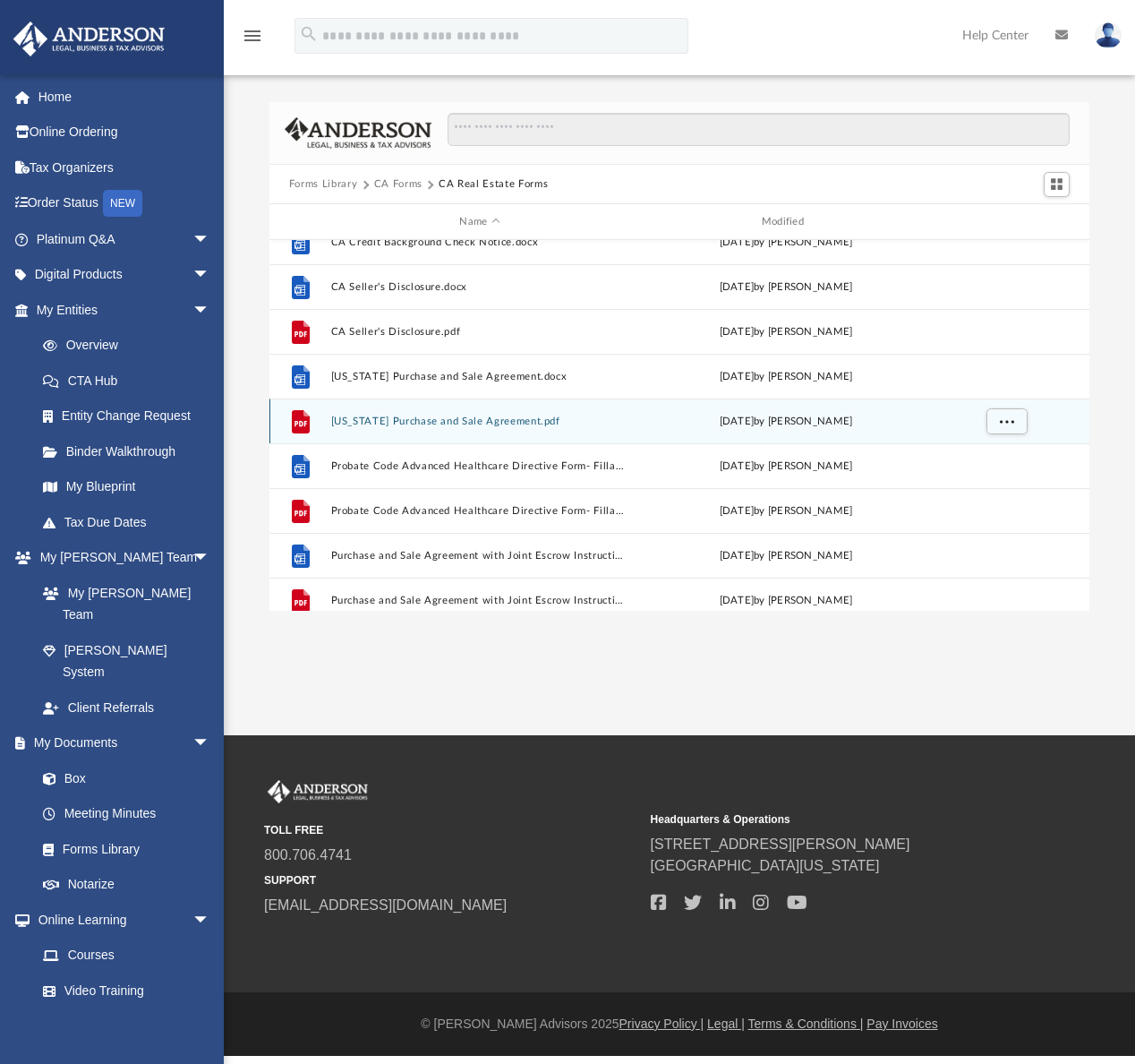
scroll to position [0, 0]
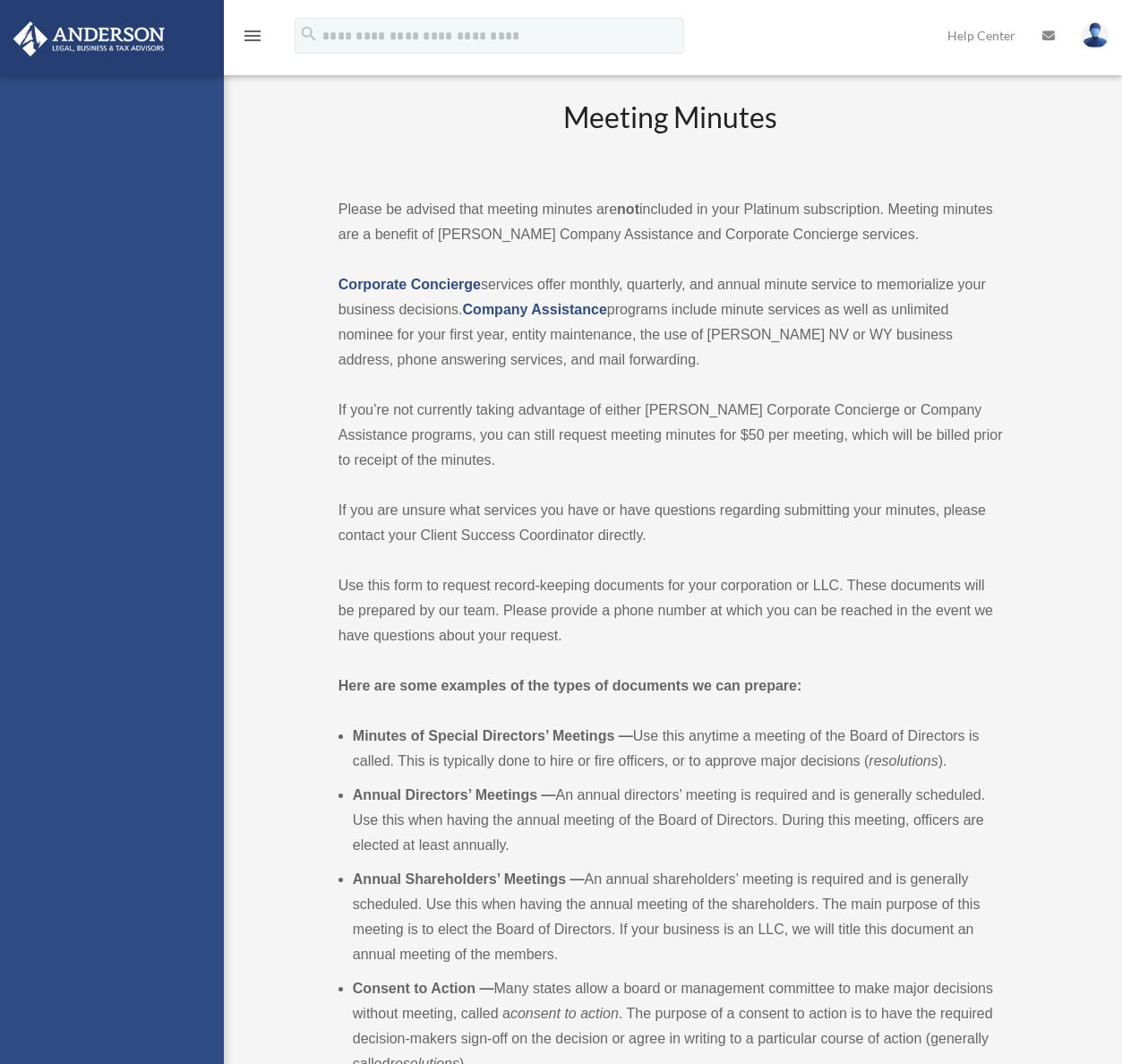
scroll to position [584, 0]
